Goal: Task Accomplishment & Management: Use online tool/utility

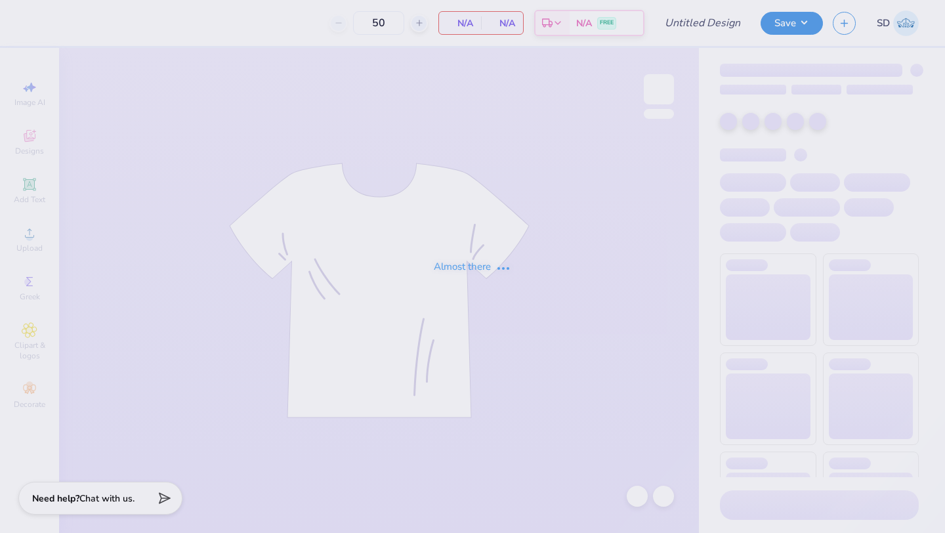
type input "SK Bid Day Baby Tees"
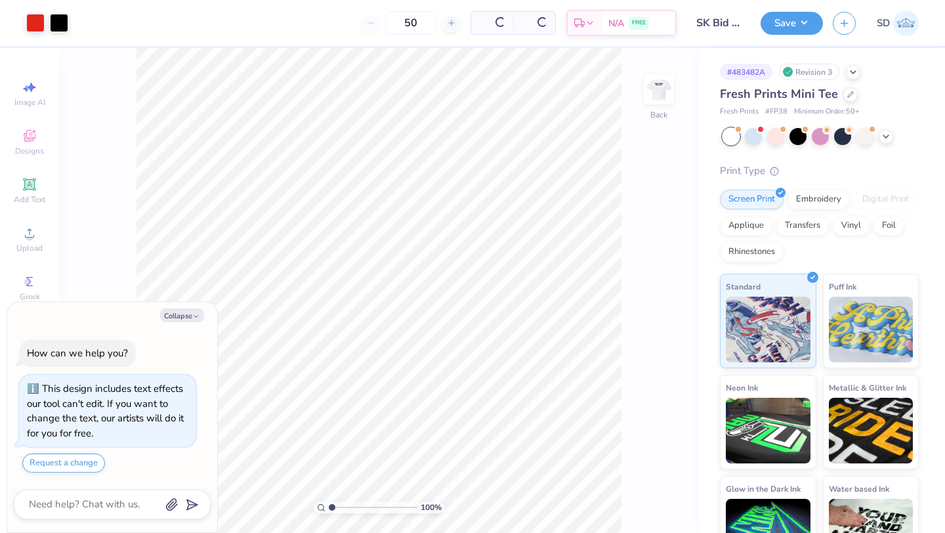
scroll to position [37, 0]
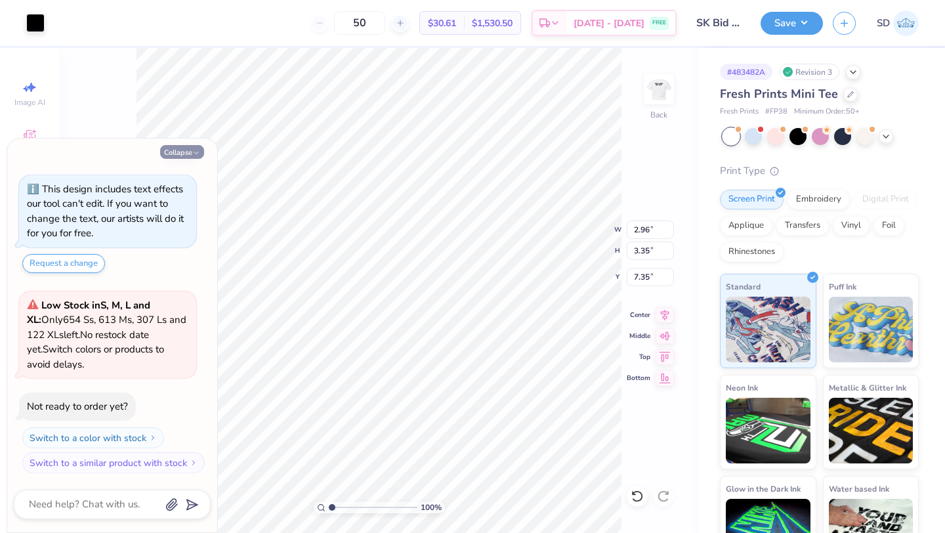
click at [194, 154] on icon "button" at bounding box center [196, 153] width 8 height 8
type textarea "x"
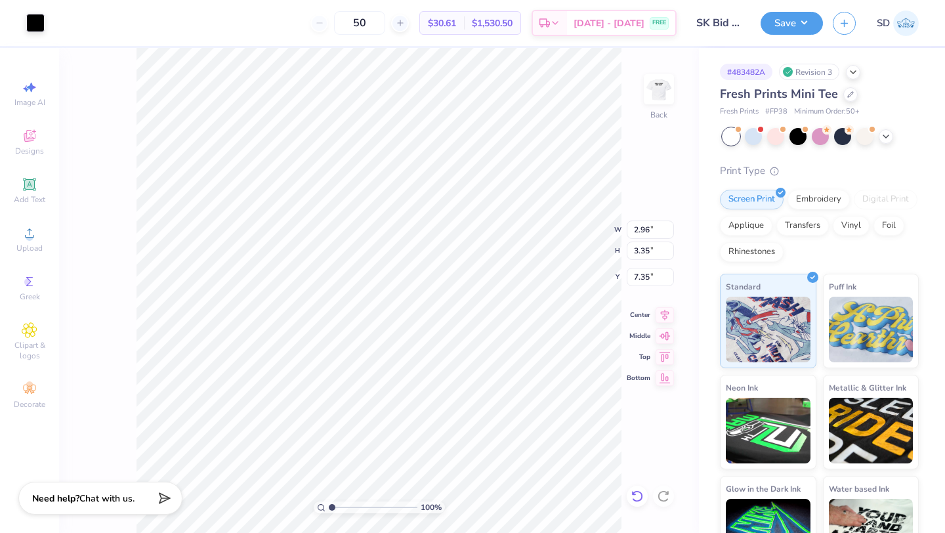
click at [637, 493] on icon at bounding box center [636, 495] width 13 height 13
click at [35, 188] on icon at bounding box center [29, 184] width 12 height 12
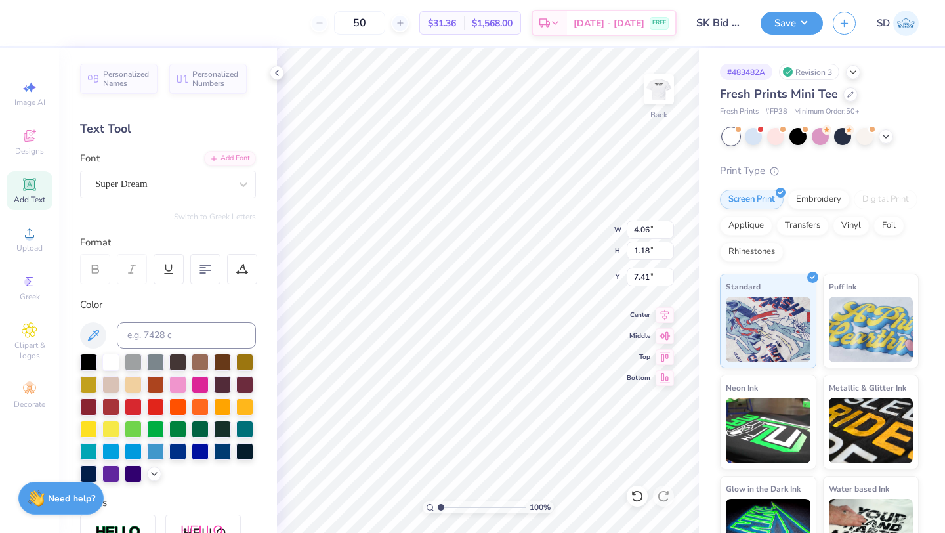
type input "13.15"
type textarea "SK"
click at [86, 360] on div at bounding box center [88, 360] width 17 height 17
type input "3.82"
type input "3.38"
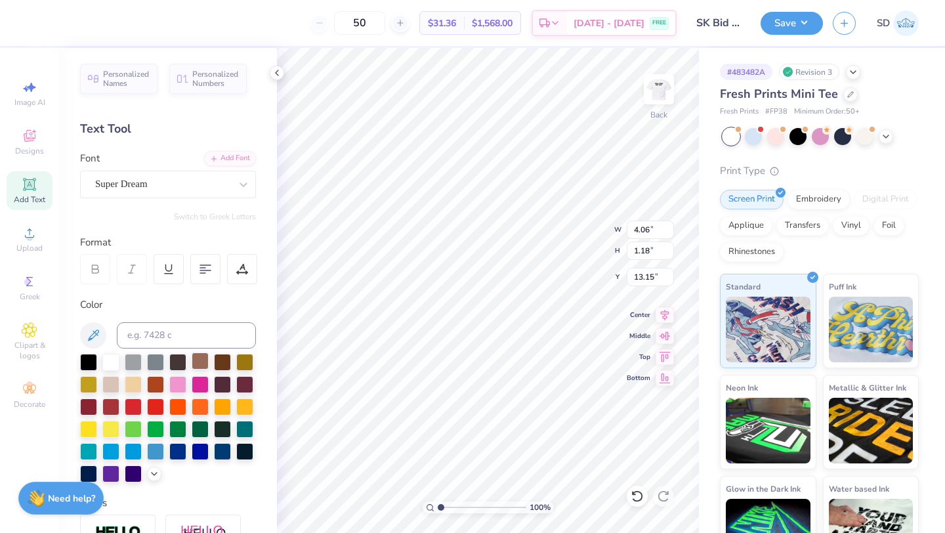
type input "7.34"
type input "2.96"
type input "3.35"
type input "7.35"
type input "2.13"
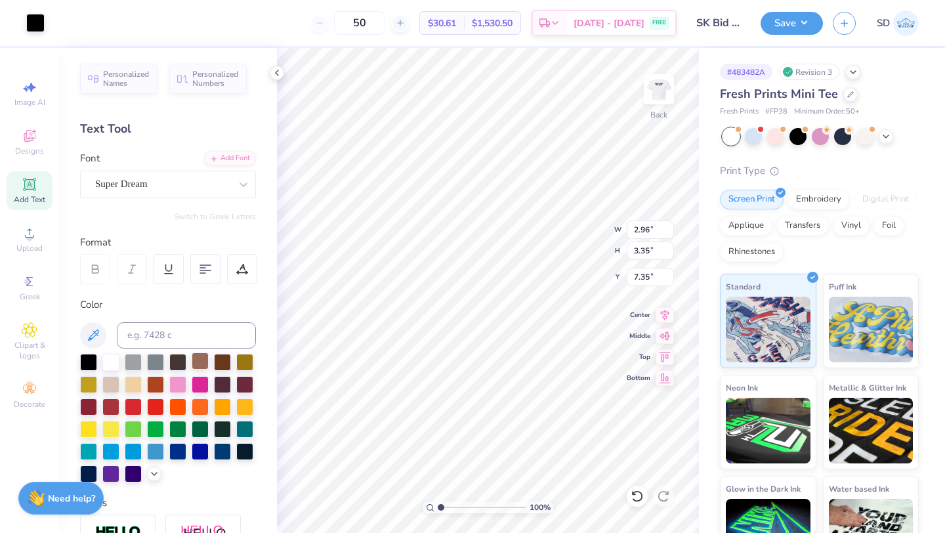
type input "3.48"
type input "3.32"
type input "3.82"
type input "3.38"
type input "7.34"
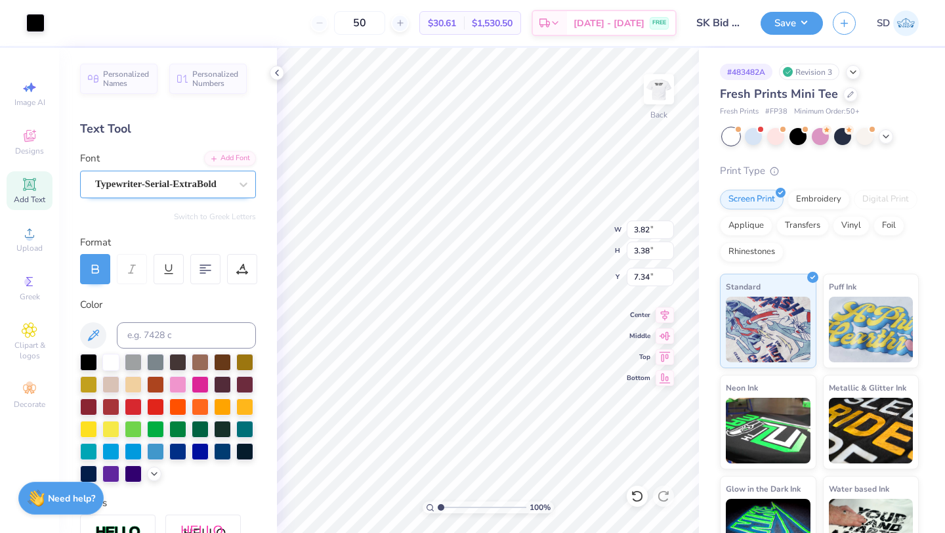
click at [218, 186] on div "Typewriter-Serial-ExtraBold" at bounding box center [163, 184] width 138 height 20
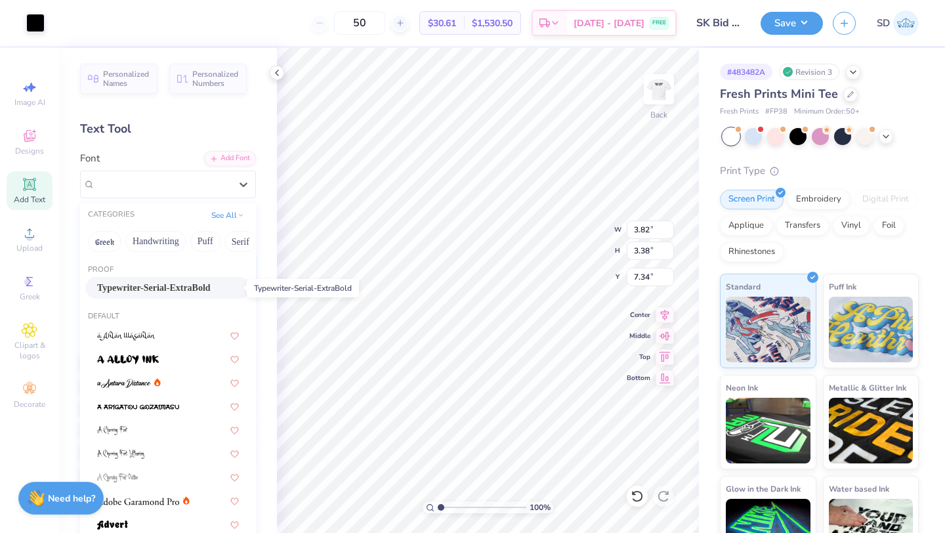
click at [211, 288] on span "Typewriter-Serial-ExtraBold" at bounding box center [153, 288] width 113 height 14
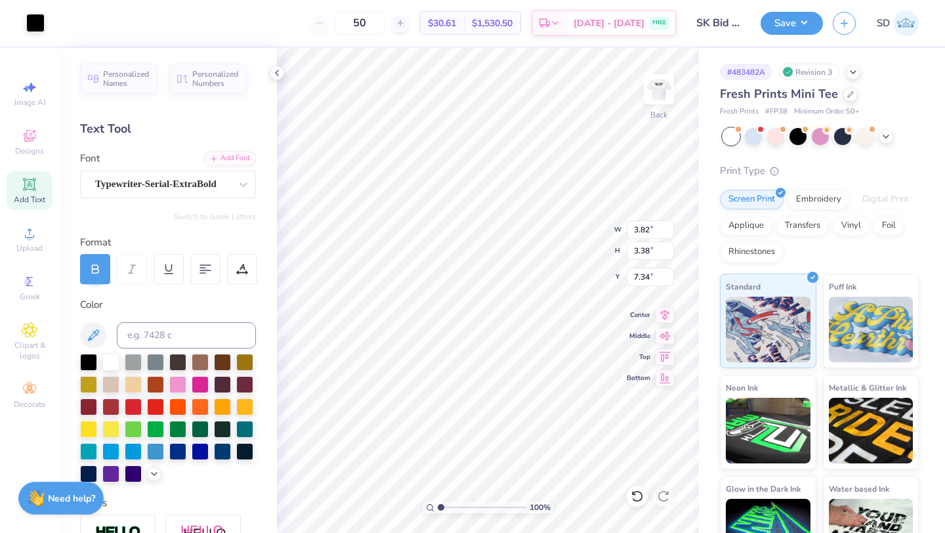
type input "2.02"
type input "1.22"
type input "13.13"
click at [215, 186] on div "Super Dream" at bounding box center [163, 184] width 138 height 20
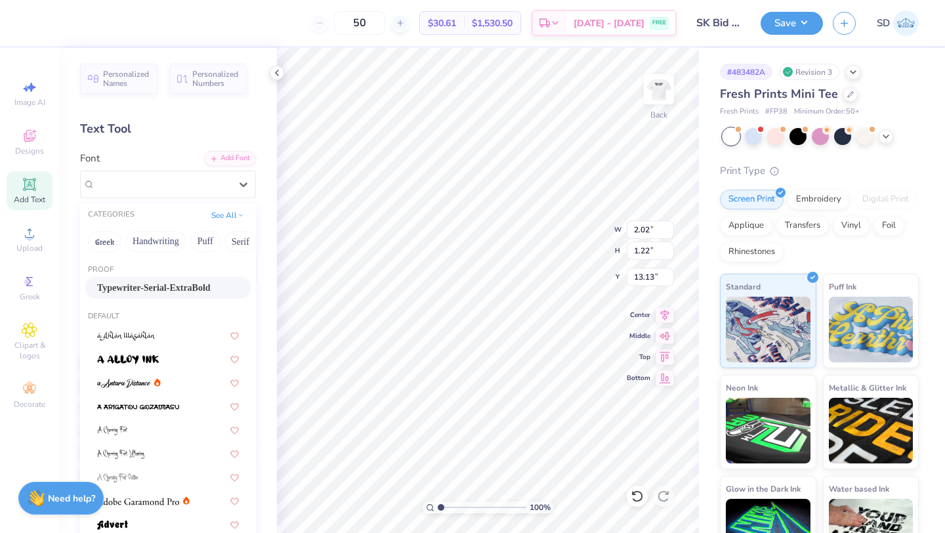
click at [184, 286] on span "Typewriter-Serial-ExtraBold" at bounding box center [153, 288] width 113 height 14
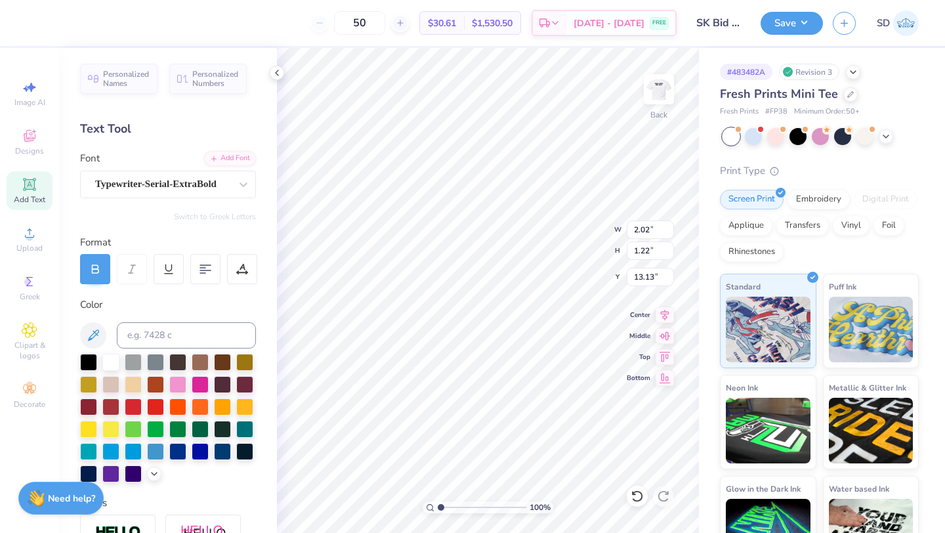
type input "2.51"
type input "1.26"
type input "13.11"
type input "2.96"
type input "3.35"
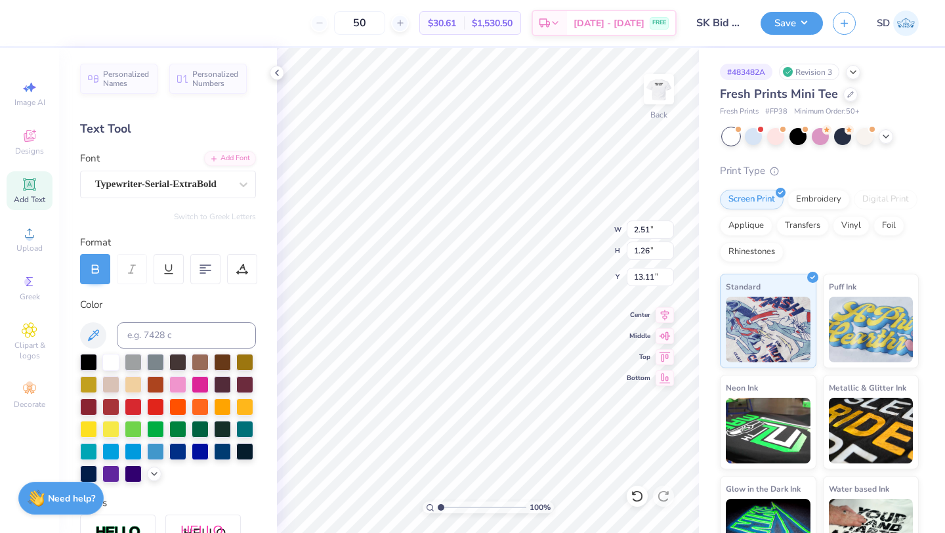
type input "7.35"
type input "3.82"
type input "3.38"
type input "7.34"
type input "7.58"
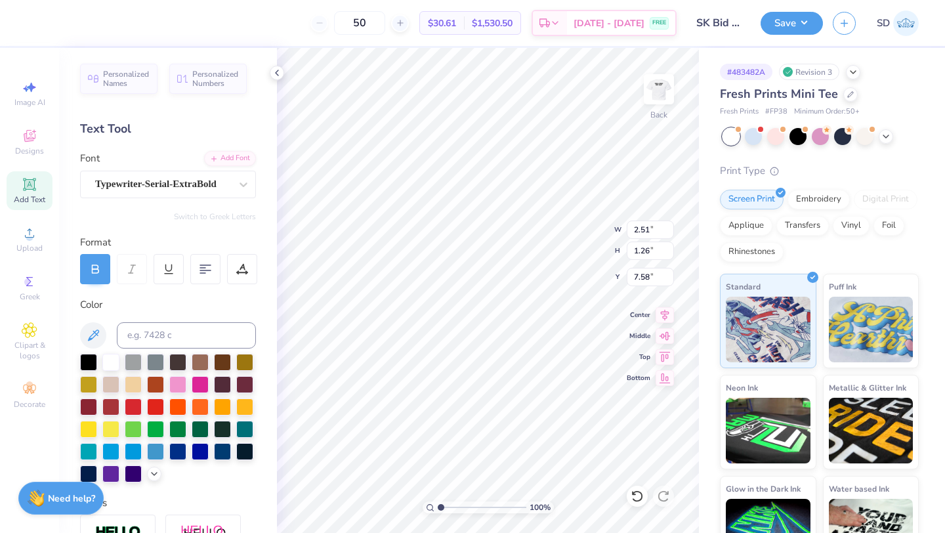
type input "6.19"
type input "3.12"
type input "6.82"
type input "3.44"
type input "7.37"
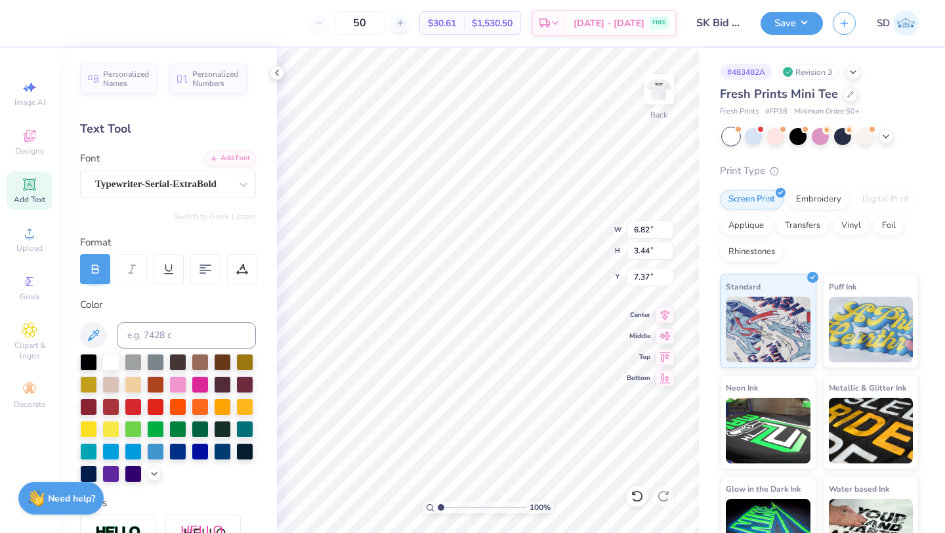
type input "2.13"
type input "3.48"
type input "3.32"
type input "6.82"
type input "3.44"
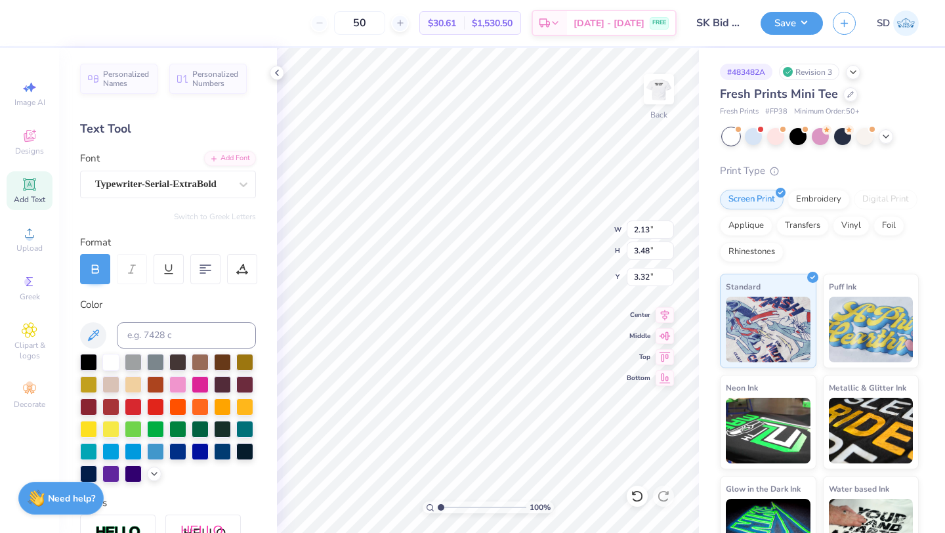
type input "7.37"
type input "2.13"
type input "3.48"
type input "3.32"
type input "6.76"
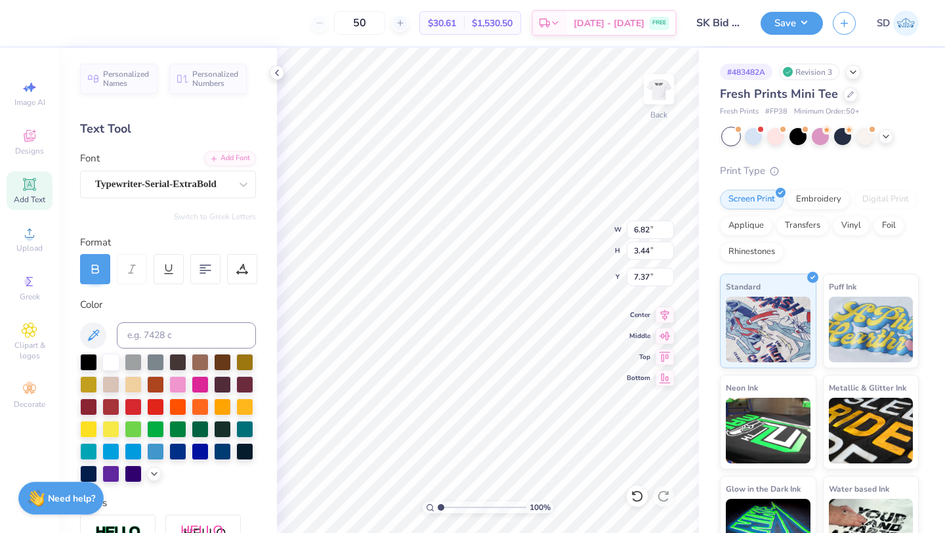
type input "3.40"
type input "7.43"
type input "6.29"
type input "3.17"
type input "6.90"
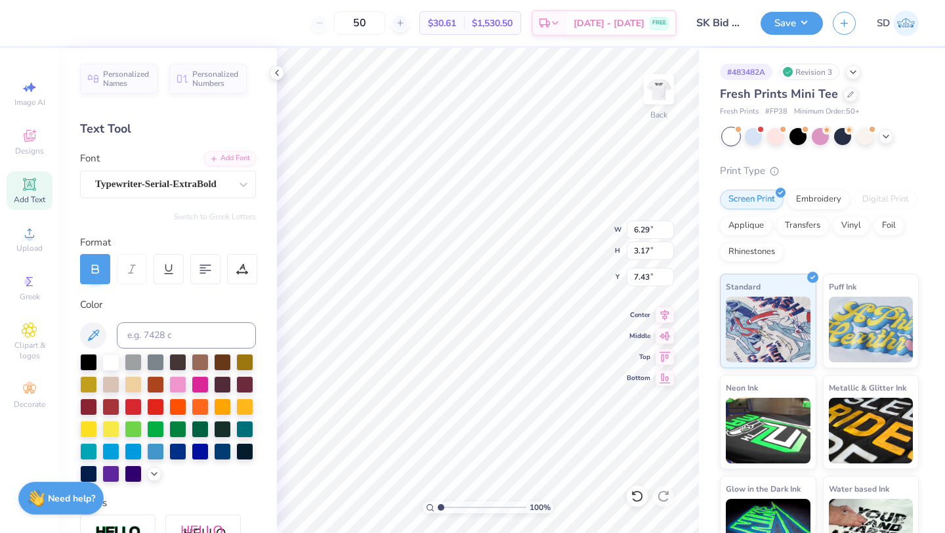
type input "3.48"
type input "7.42"
type input "6.46"
type input "3.26"
type input "3.00"
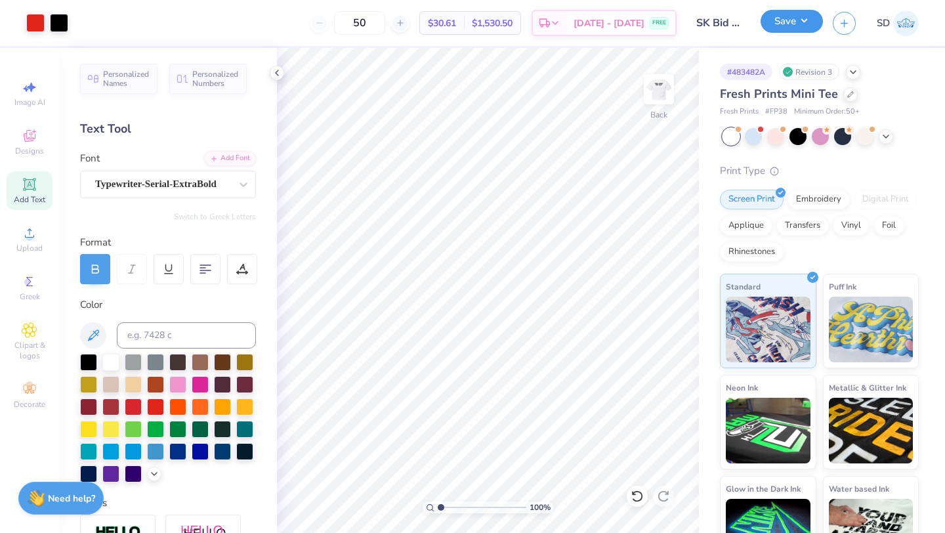
click at [790, 10] on button "Save" at bounding box center [791, 21] width 62 height 23
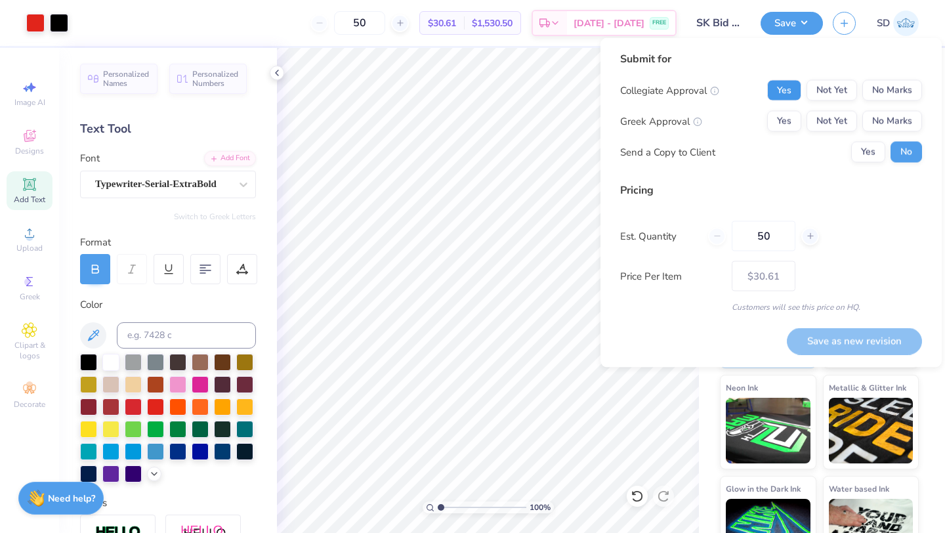
click at [790, 87] on button "Yes" at bounding box center [784, 90] width 34 height 21
click at [790, 124] on button "Yes" at bounding box center [784, 121] width 34 height 21
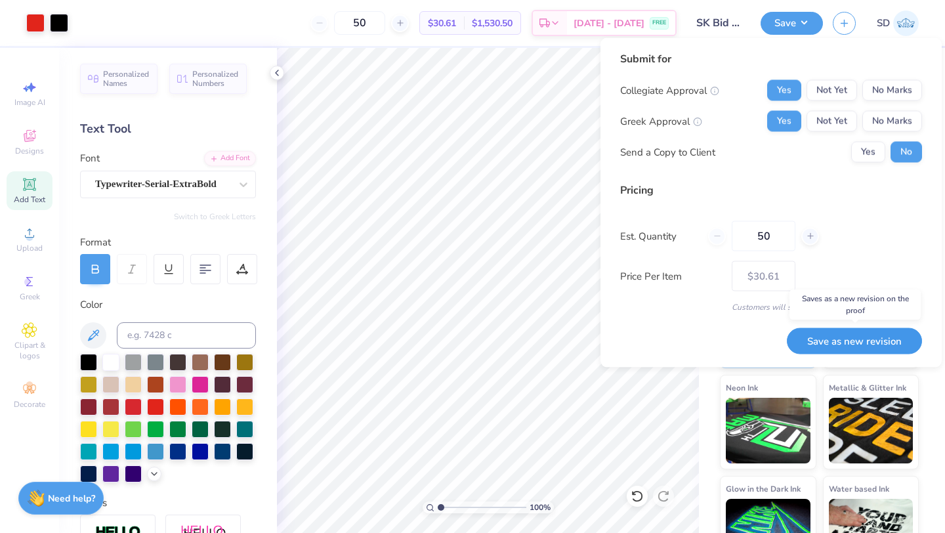
click at [861, 342] on button "Save as new revision" at bounding box center [854, 340] width 135 height 27
type input "$30.61"
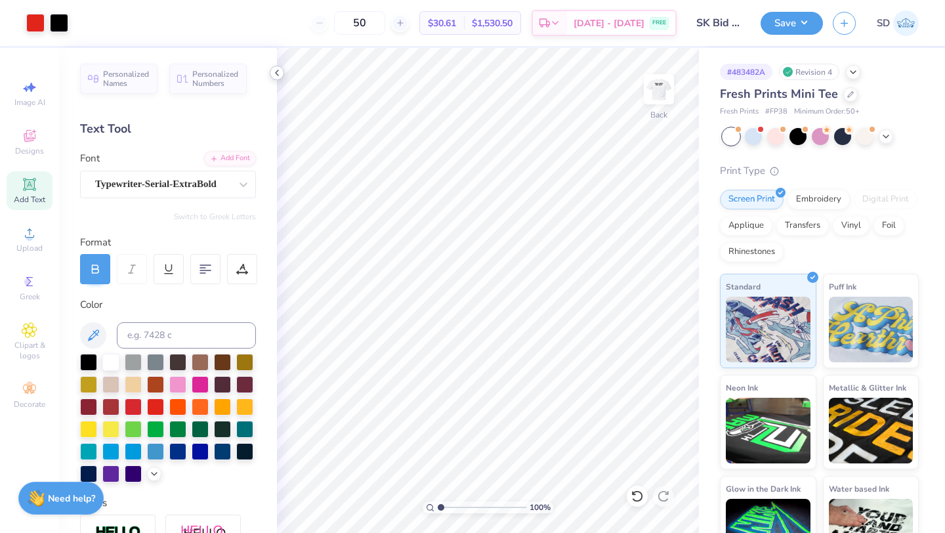
click at [277, 69] on icon at bounding box center [277, 73] width 10 height 10
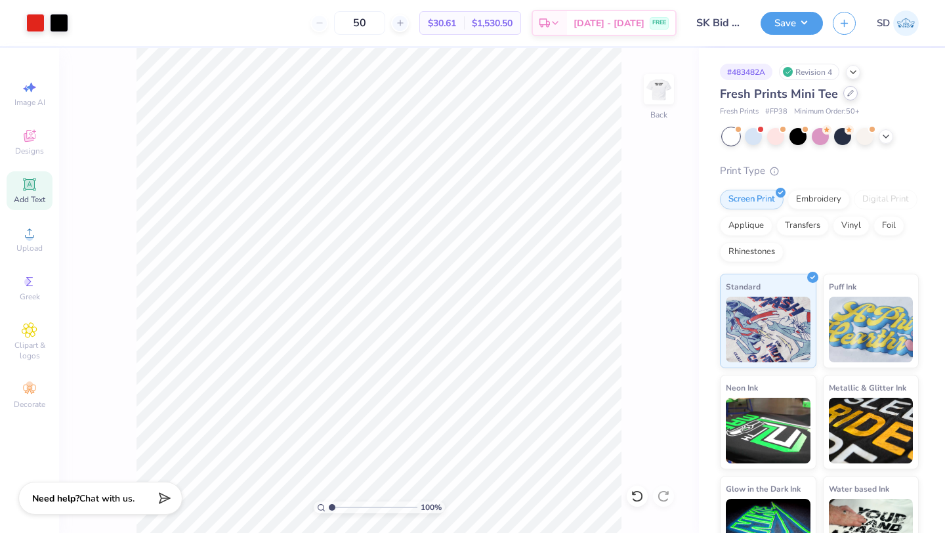
click at [843, 97] on div at bounding box center [850, 93] width 14 height 14
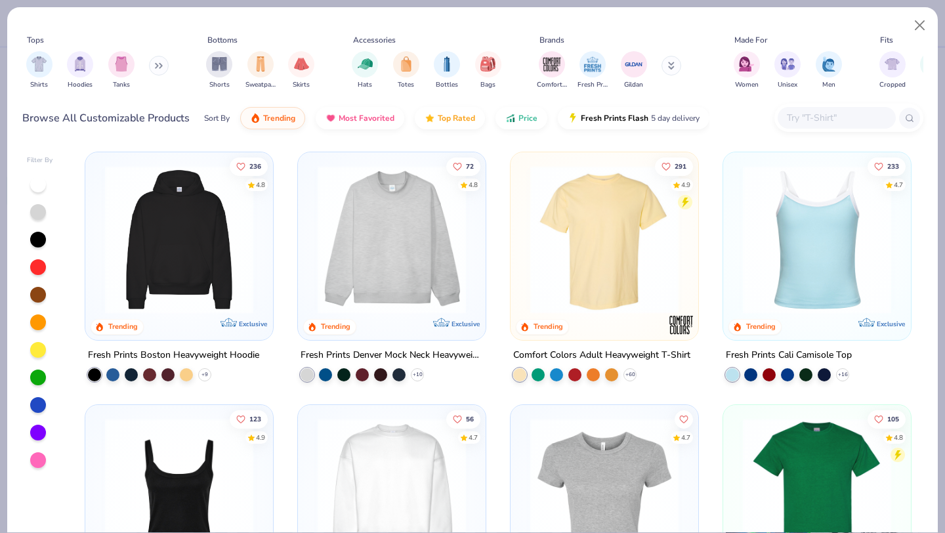
click at [804, 121] on input "text" at bounding box center [835, 117] width 101 height 15
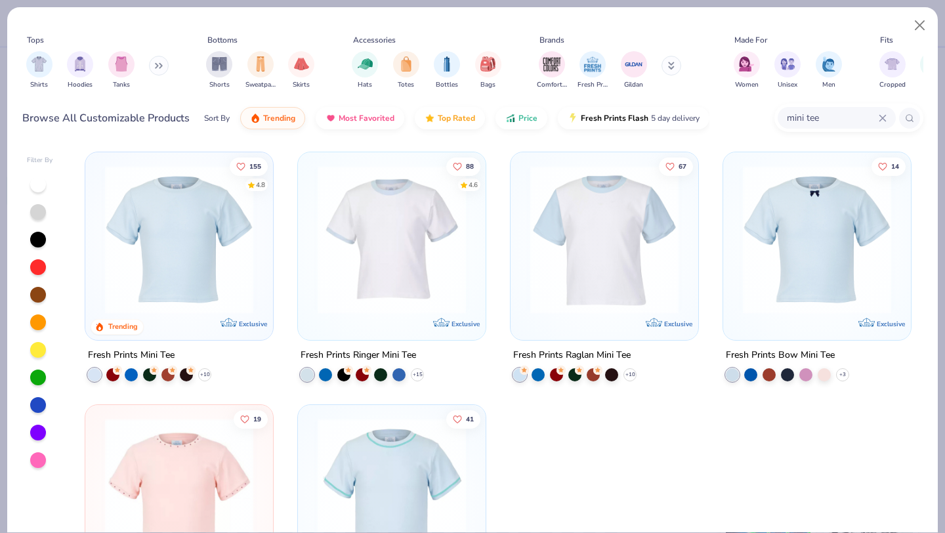
drag, startPoint x: 832, startPoint y: 115, endPoint x: 751, endPoint y: 115, distance: 80.7
click at [754, 115] on div "Browse All Customizable Products Sort By Trending Most Favorited Top Rated Pric…" at bounding box center [472, 118] width 901 height 37
type input "baby"
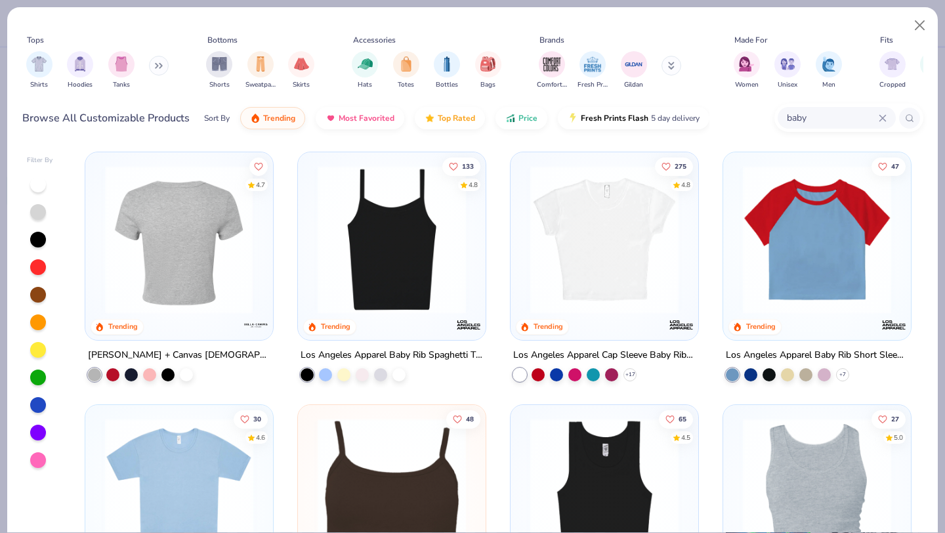
click at [215, 236] on img at bounding box center [178, 239] width 161 height 148
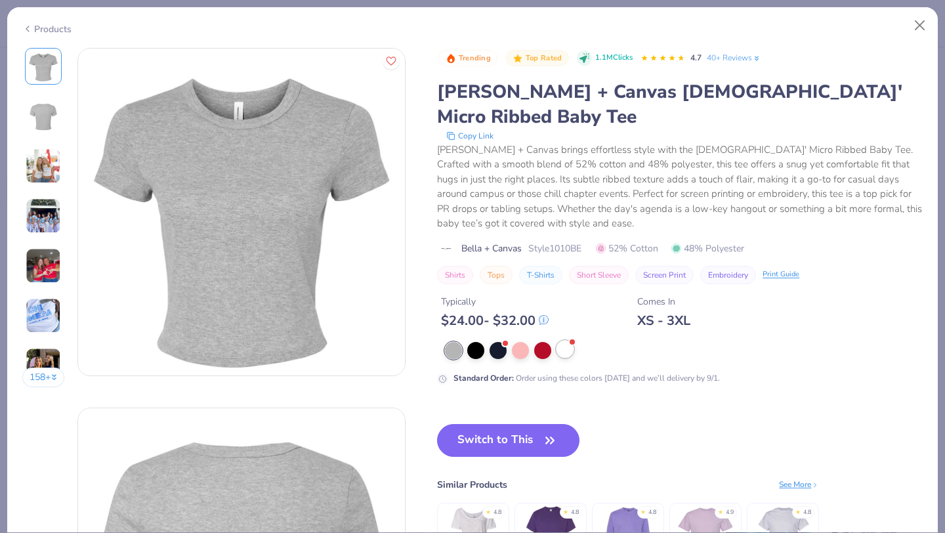
click at [568, 340] on div at bounding box center [564, 348] width 17 height 17
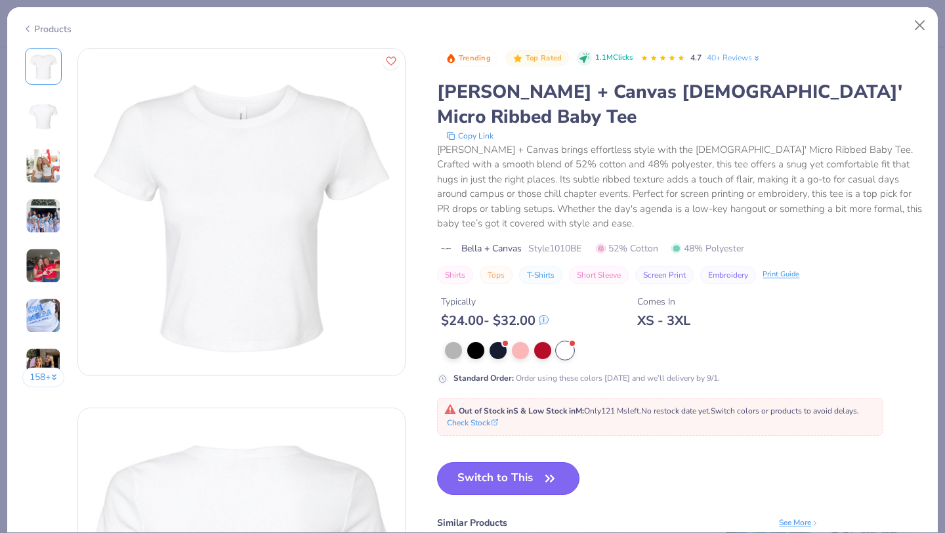
click at [487, 462] on button "Switch to This" at bounding box center [508, 478] width 142 height 33
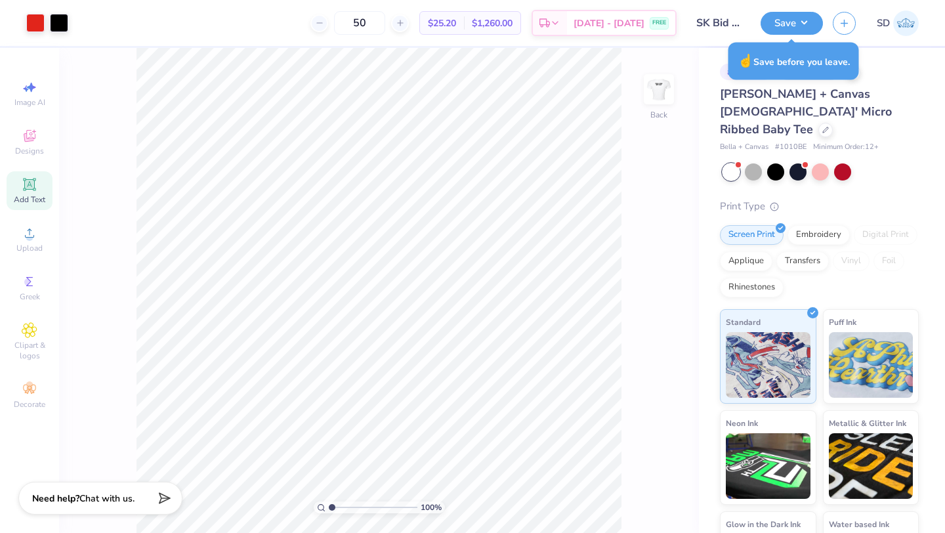
click at [920, 22] on div "Save SD" at bounding box center [852, 23] width 184 height 46
click at [907, 22] on img at bounding box center [906, 23] width 26 height 26
click at [783, 24] on button "Save" at bounding box center [791, 21] width 62 height 23
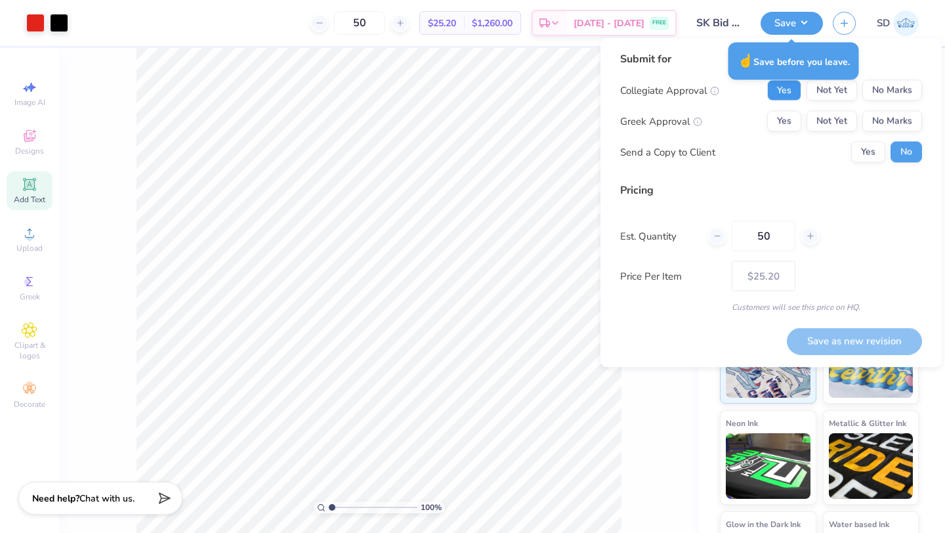
click at [796, 91] on button "Yes" at bounding box center [784, 90] width 34 height 21
click at [792, 112] on button "Yes" at bounding box center [784, 121] width 34 height 21
click at [864, 342] on button "Save as new revision" at bounding box center [854, 340] width 135 height 27
type input "$25.20"
